Goal: Information Seeking & Learning: Learn about a topic

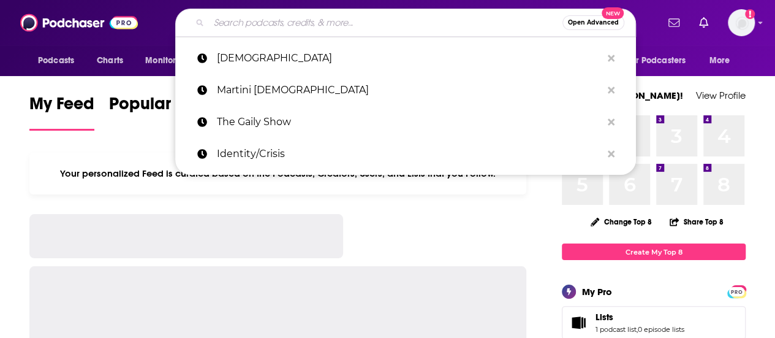
click at [310, 27] on input "Search podcasts, credits, & more..." at bounding box center [386, 23] width 354 height 20
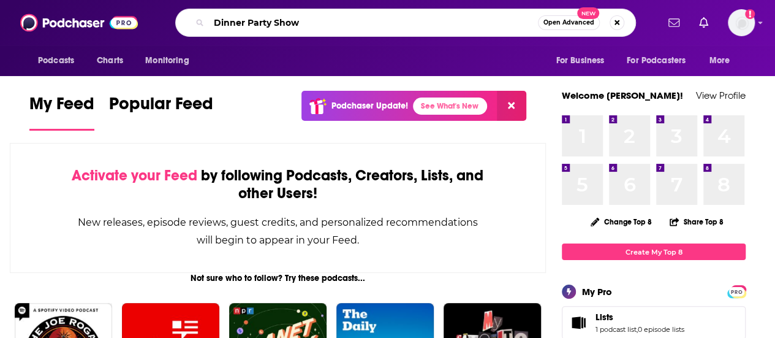
type input "Dinner Party Show"
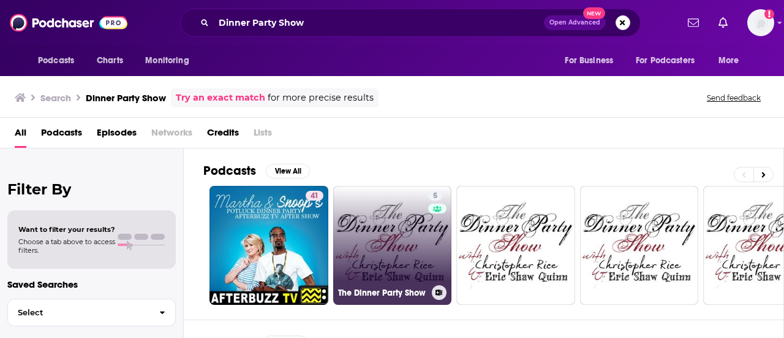
click at [395, 226] on link "5 The Dinner Party Show" at bounding box center [392, 245] width 119 height 119
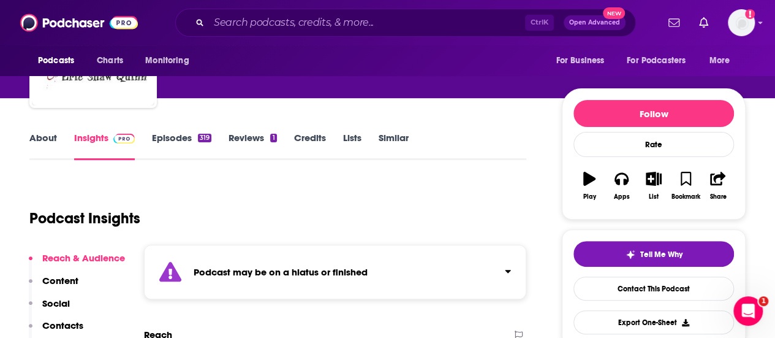
scroll to position [98, 0]
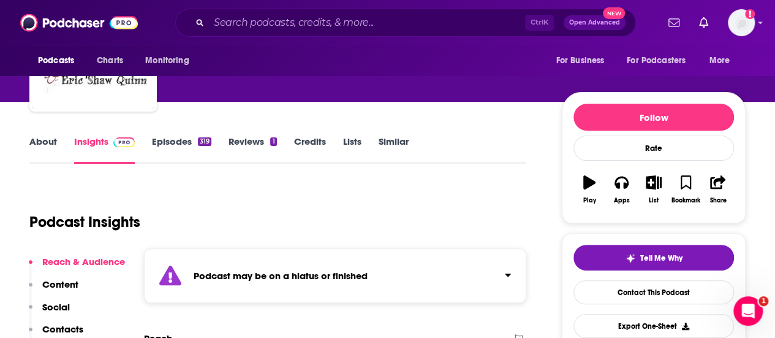
click at [174, 143] on link "Episodes 319" at bounding box center [181, 149] width 59 height 28
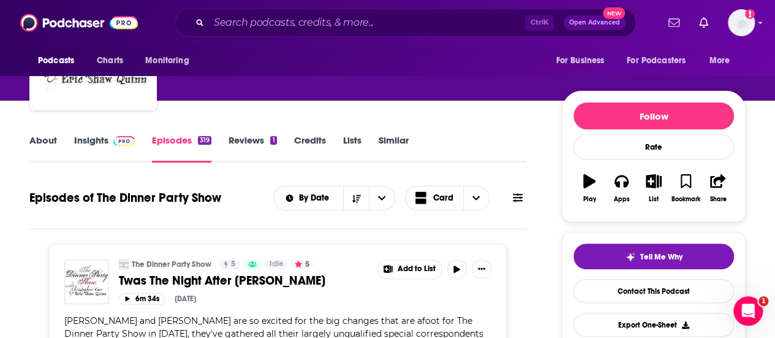
scroll to position [123, 0]
